Goal: Task Accomplishment & Management: Use online tool/utility

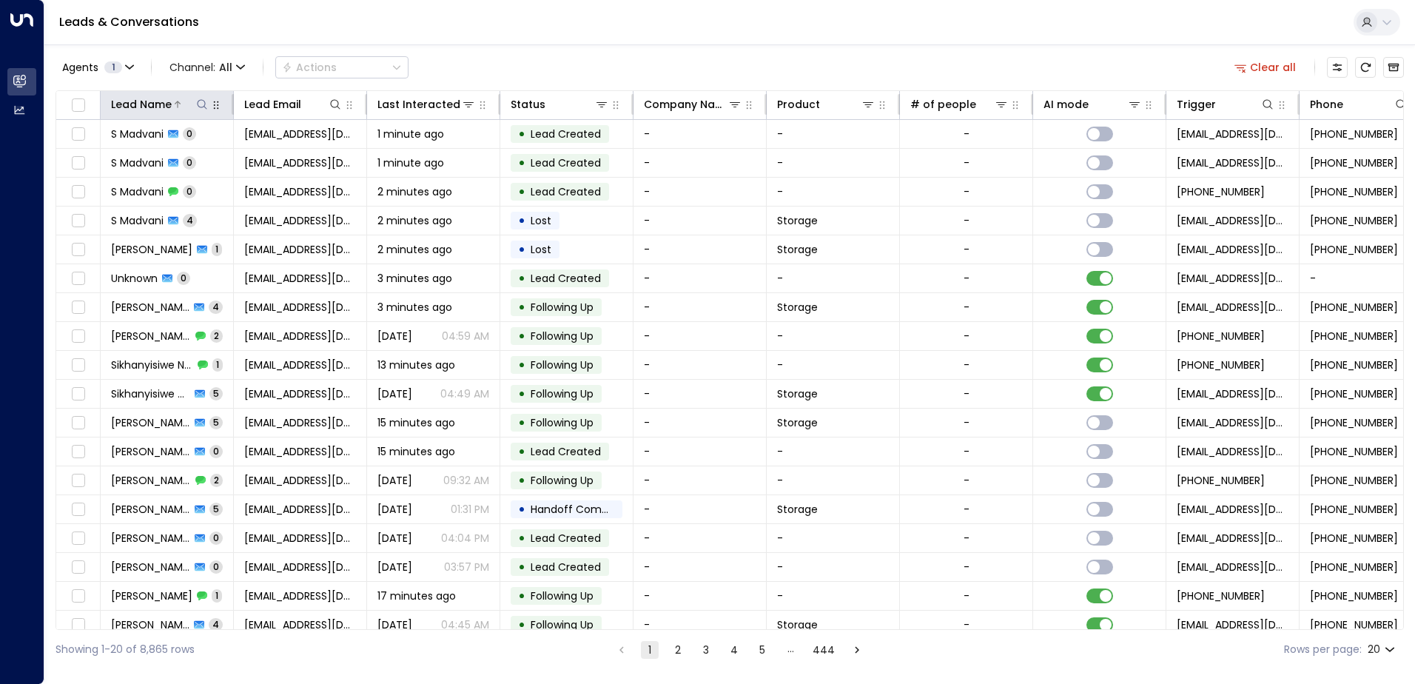
click at [204, 107] on icon at bounding box center [202, 104] width 10 height 10
click at [199, 155] on input "text" at bounding box center [202, 157] width 204 height 27
type input "**********"
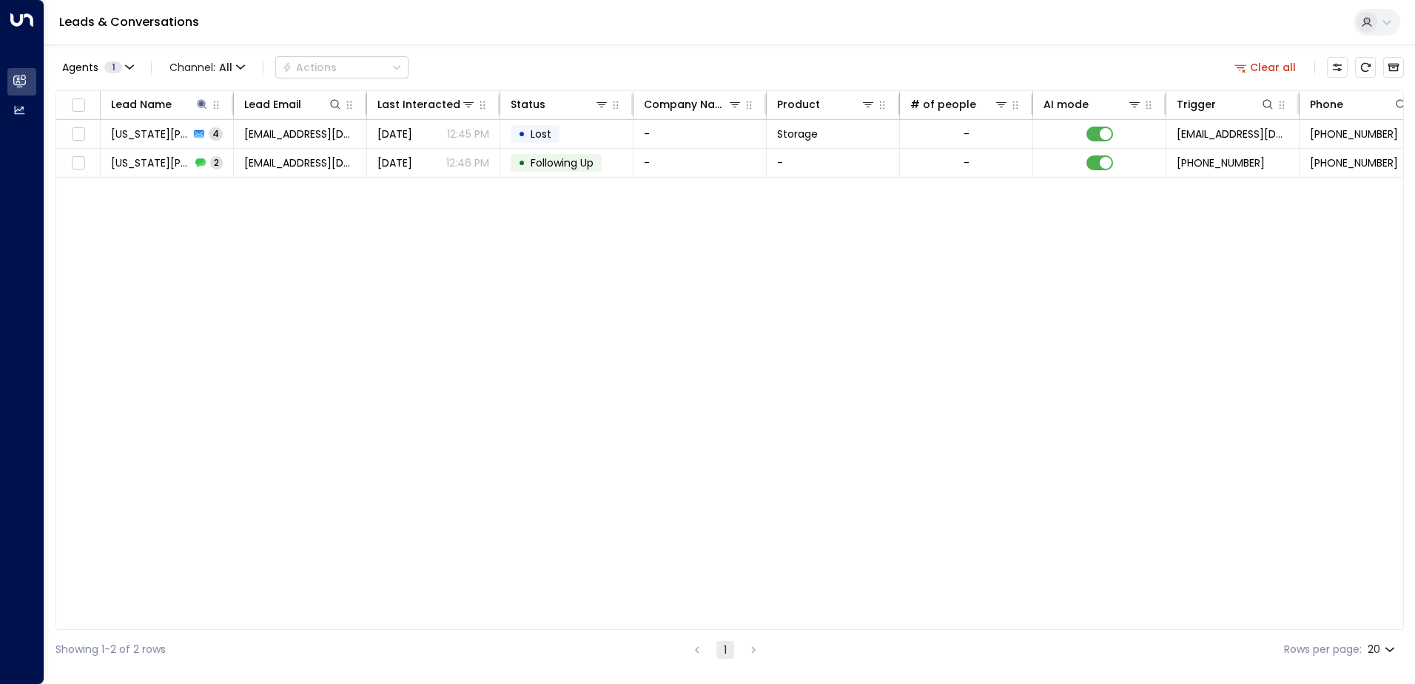
click at [482, 341] on div "Lead Name Lead Email Last Interacted Status Company Name Product # of people AI…" at bounding box center [729, 359] width 1348 height 539
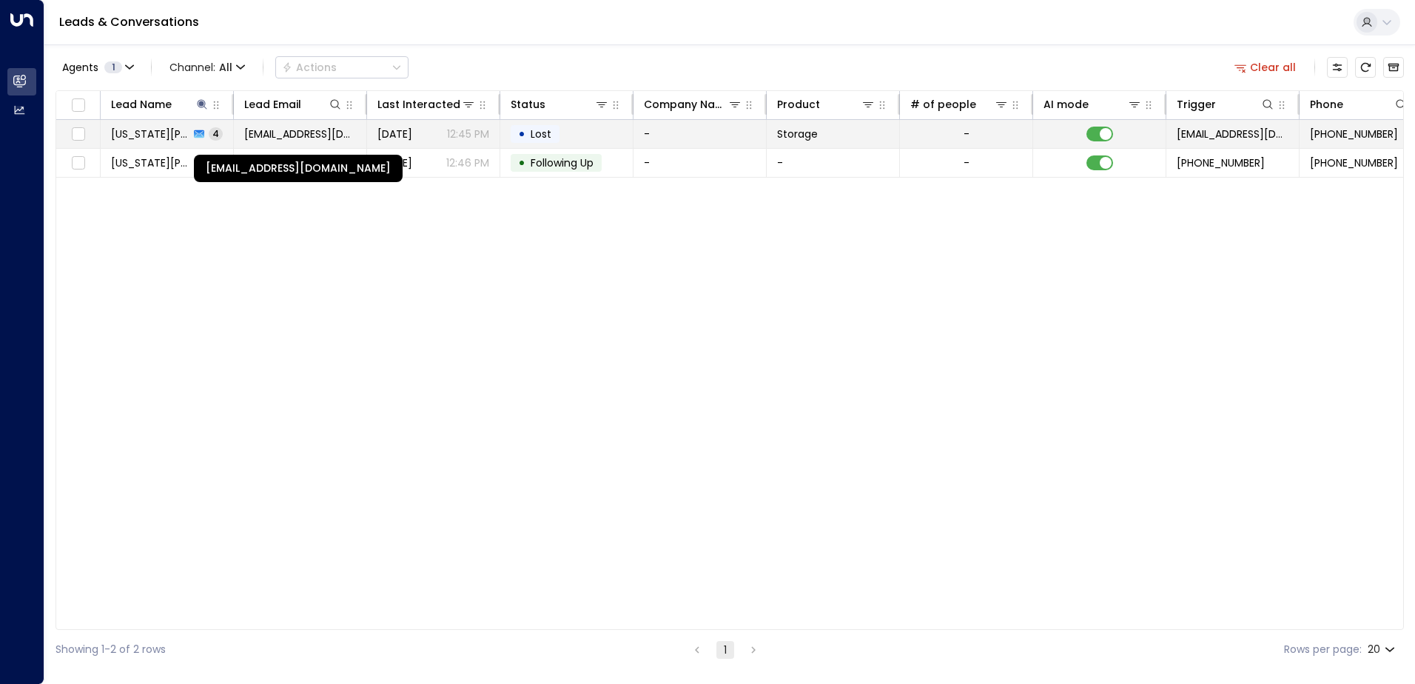
click at [313, 136] on span "[EMAIL_ADDRESS][DOMAIN_NAME]" at bounding box center [300, 134] width 112 height 15
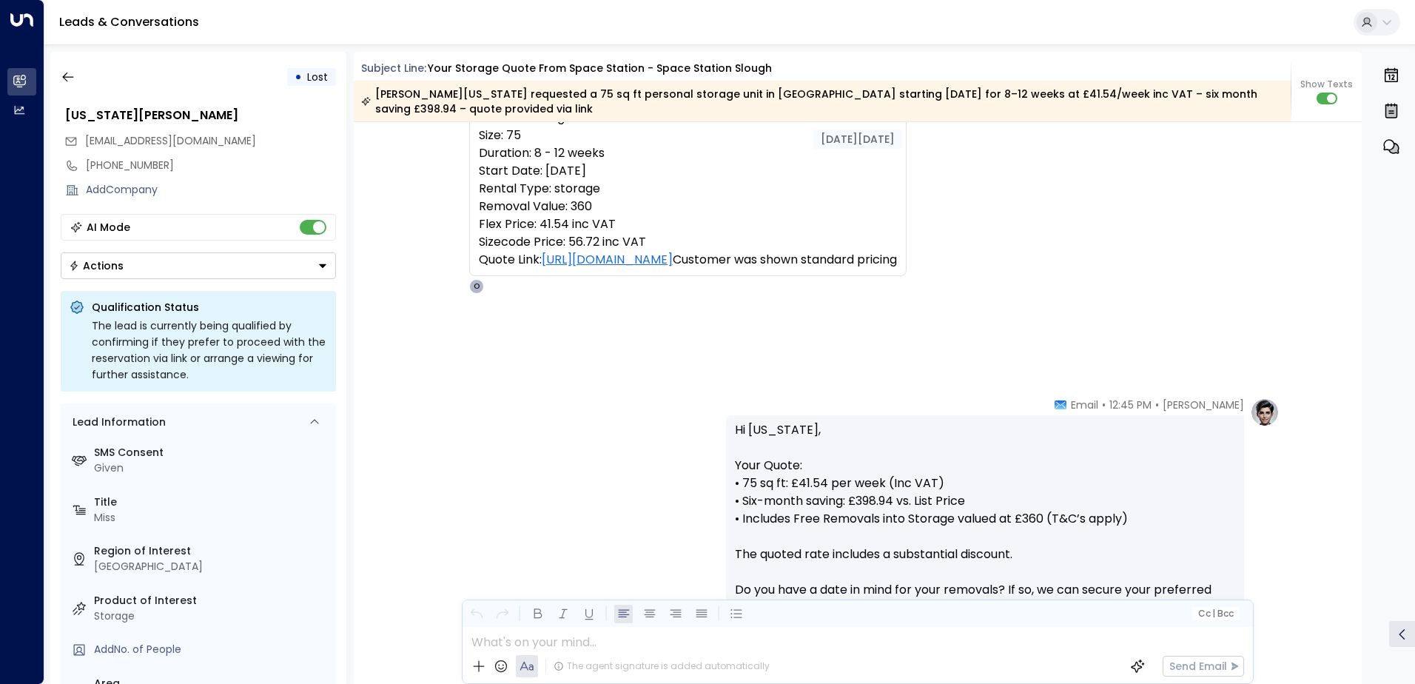
scroll to position [64, 0]
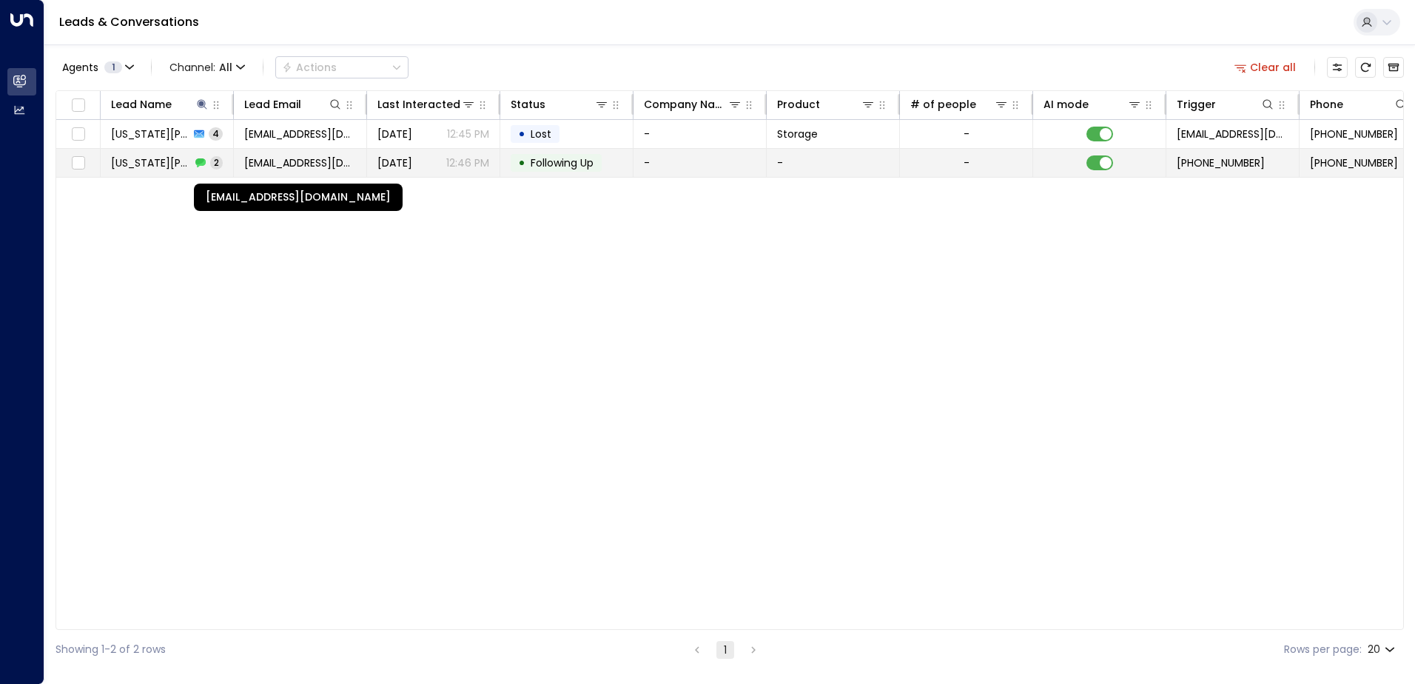
click at [320, 163] on span "[EMAIL_ADDRESS][DOMAIN_NAME]" at bounding box center [300, 162] width 112 height 15
